Goal: Task Accomplishment & Management: Complete application form

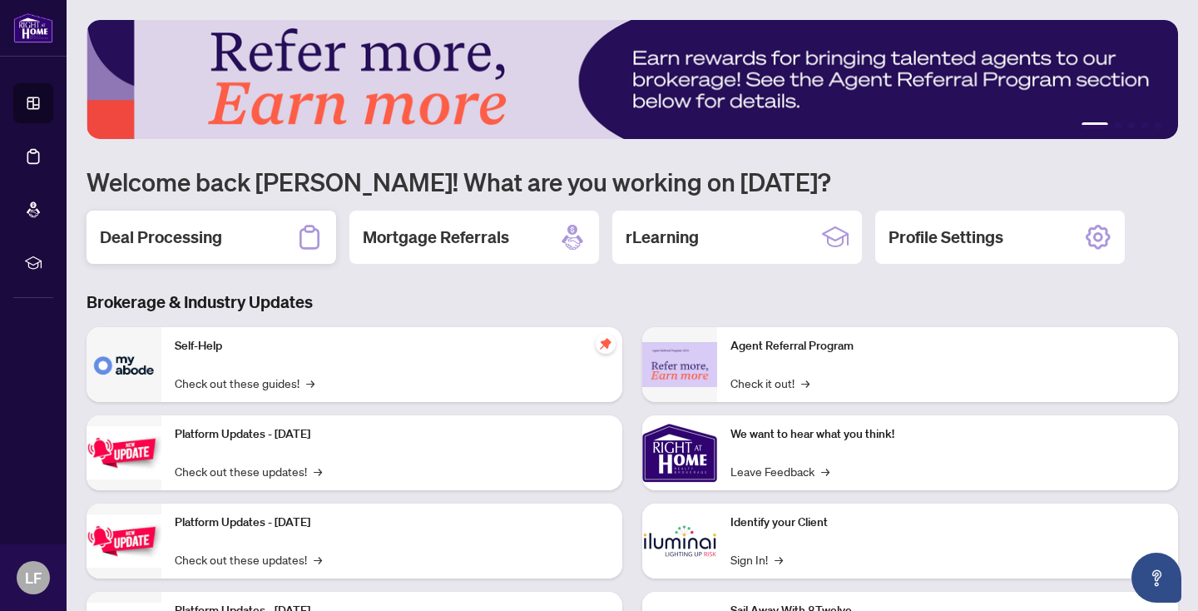
click at [186, 239] on h2 "Deal Processing" at bounding box center [161, 236] width 122 height 23
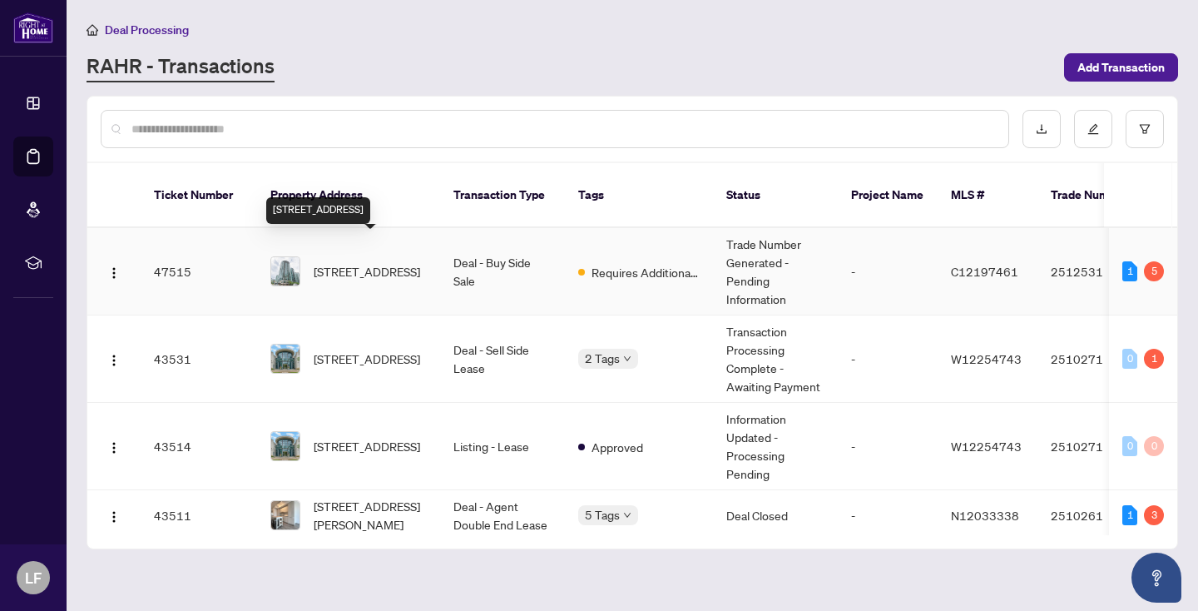
click at [357, 262] on span "3602-361 Front St, Toronto, Ontario M5V 3R5, Canada" at bounding box center [367, 271] width 106 height 18
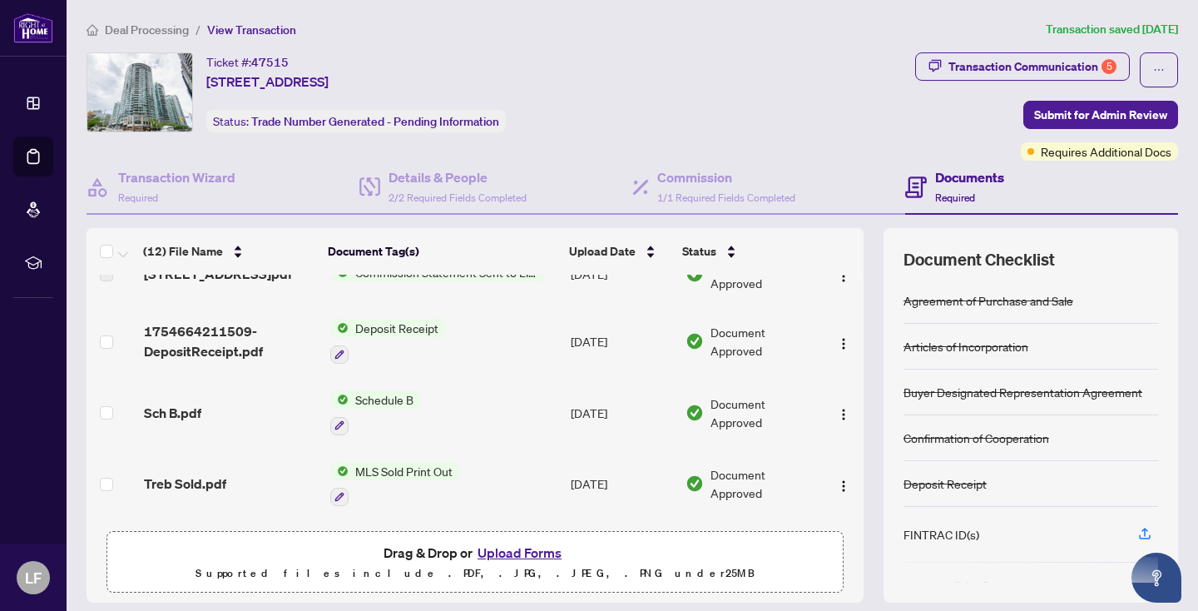
scroll to position [100, 0]
click at [531, 548] on button "Upload Forms" at bounding box center [520, 553] width 94 height 22
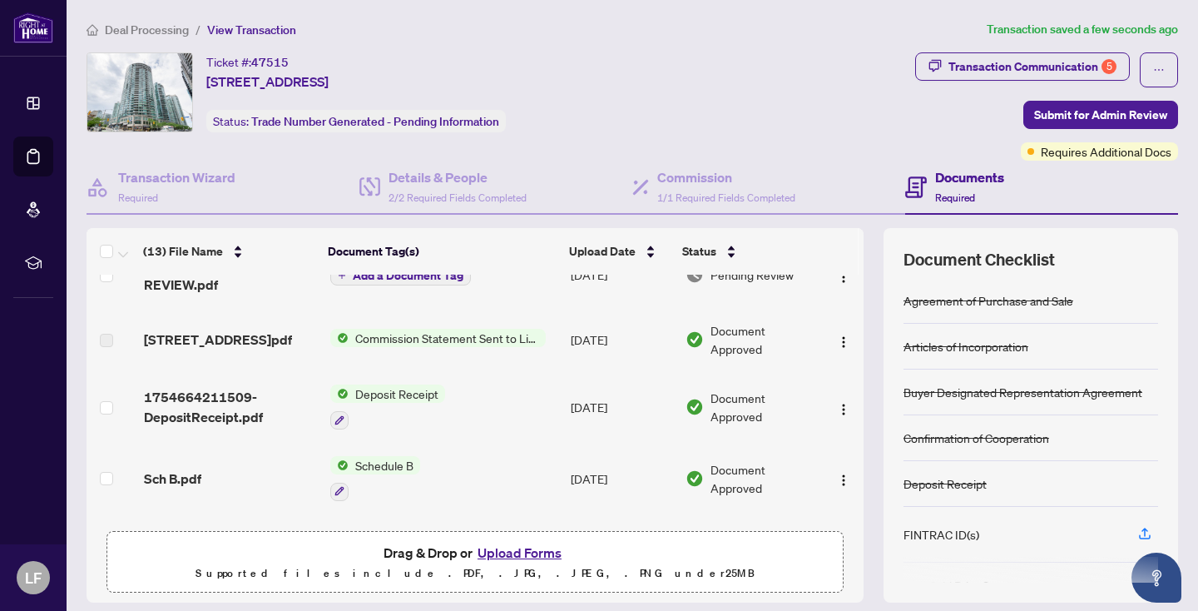
scroll to position [0, 0]
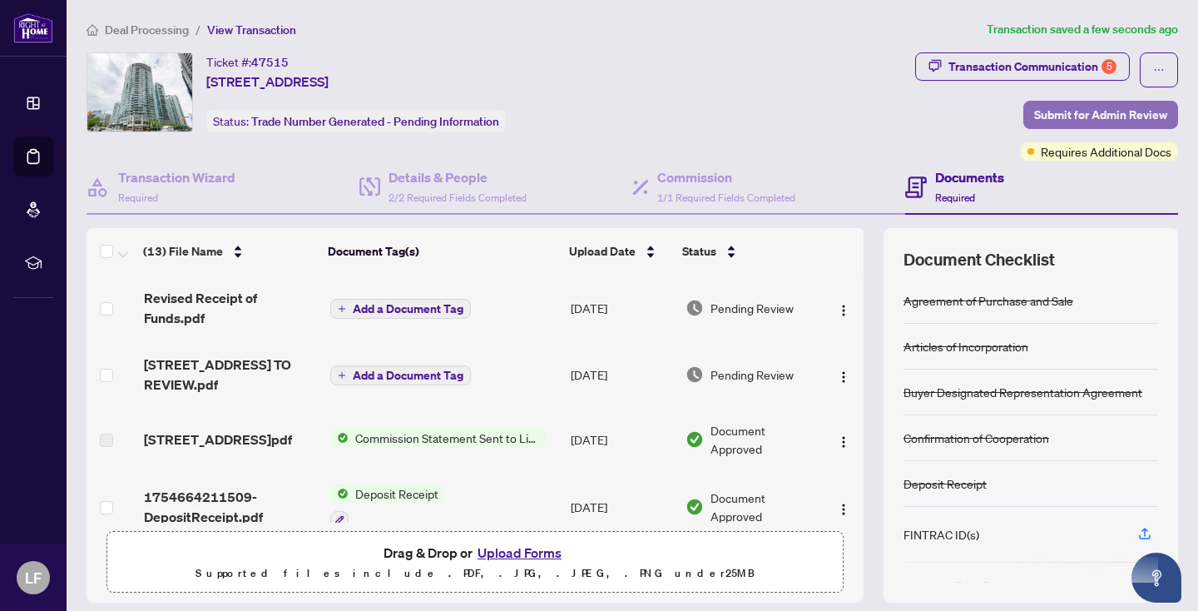
click at [1071, 111] on span "Submit for Admin Review" at bounding box center [1100, 115] width 133 height 27
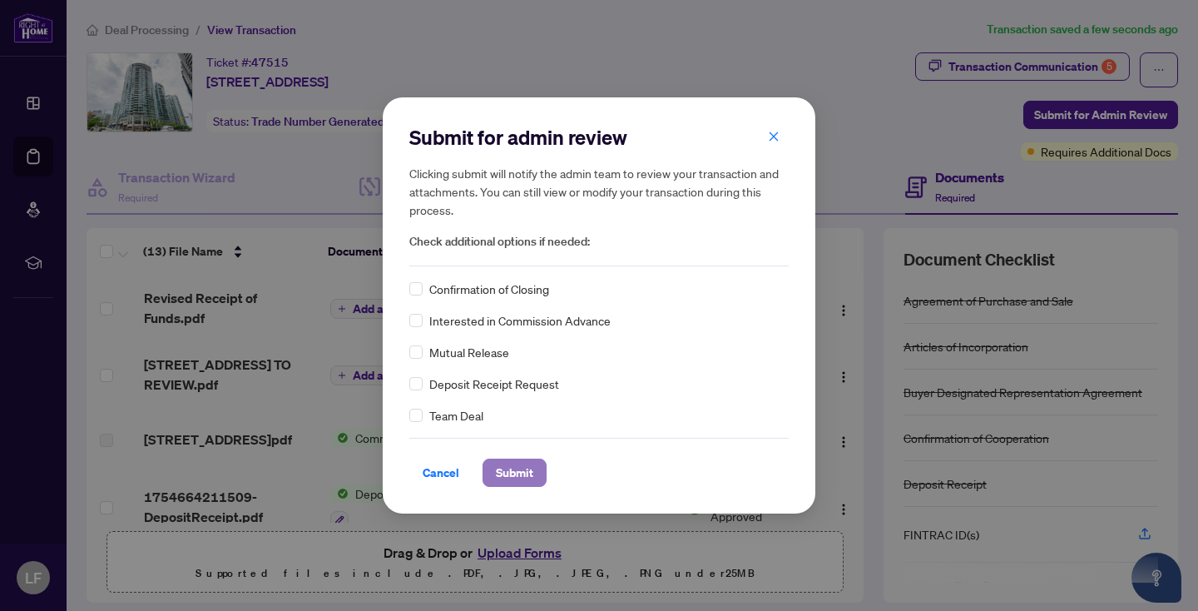
click at [516, 468] on span "Submit" at bounding box center [514, 472] width 37 height 27
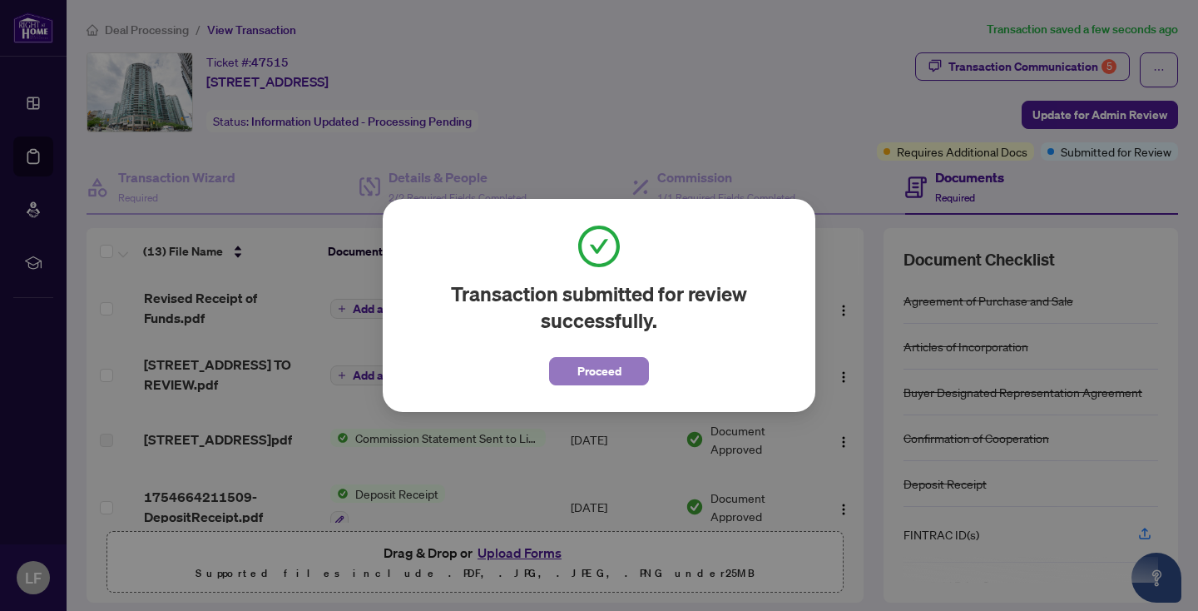
click at [607, 371] on span "Proceed" at bounding box center [599, 371] width 44 height 27
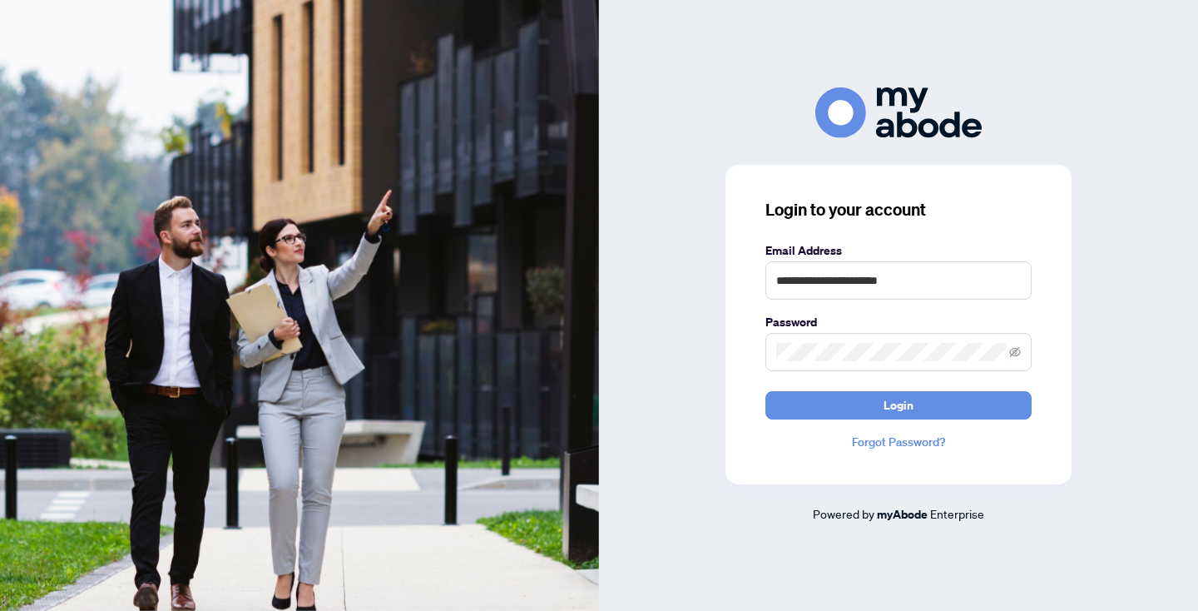
click at [995, 213] on h3 "Login to your account" at bounding box center [898, 209] width 266 height 23
click at [966, 278] on input "**********" at bounding box center [898, 280] width 266 height 38
type input "**********"
click at [900, 409] on span "Login" at bounding box center [899, 405] width 30 height 27
